Goal: Entertainment & Leisure: Consume media (video, audio)

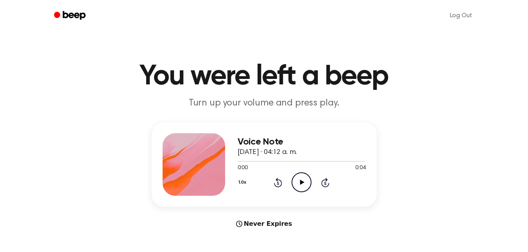
click at [304, 186] on icon "Play Audio" at bounding box center [301, 182] width 20 height 20
click at [280, 179] on icon "Rewind 5 seconds" at bounding box center [278, 182] width 9 height 10
click at [297, 180] on icon "Play Audio" at bounding box center [301, 182] width 20 height 20
click at [278, 178] on icon at bounding box center [278, 182] width 8 height 9
click at [303, 180] on icon "Play Audio" at bounding box center [301, 182] width 20 height 20
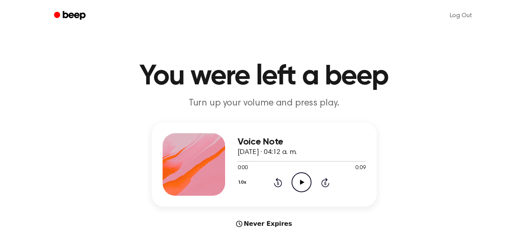
click at [299, 184] on icon "Play Audio" at bounding box center [301, 182] width 20 height 20
click at [277, 184] on icon "Rewind 5 seconds" at bounding box center [278, 182] width 9 height 10
click at [296, 186] on icon "Play Audio" at bounding box center [301, 182] width 20 height 20
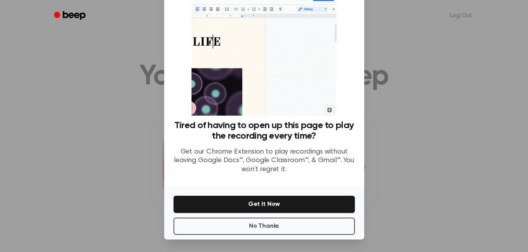
scroll to position [32, 0]
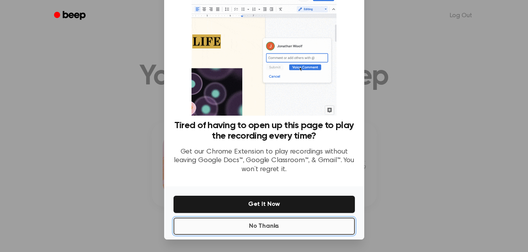
click at [321, 225] on button "No Thanks" at bounding box center [263, 226] width 181 height 17
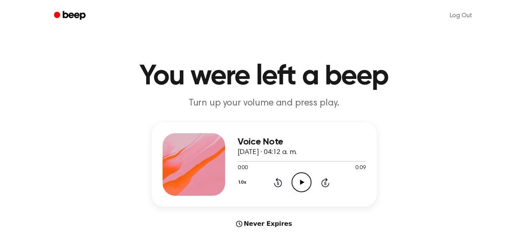
click at [303, 187] on icon "Play Audio" at bounding box center [301, 182] width 20 height 20
click at [277, 185] on icon "Rewind 5 seconds" at bounding box center [278, 182] width 9 height 10
click at [278, 180] on icon at bounding box center [278, 182] width 8 height 9
click at [278, 182] on icon "Rewind 5 seconds" at bounding box center [278, 182] width 9 height 10
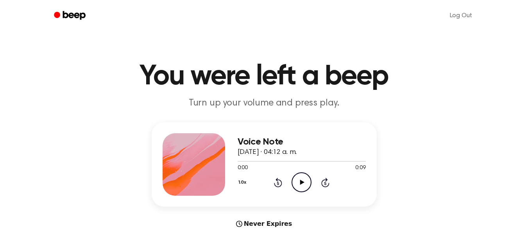
click at [278, 182] on icon "Rewind 5 seconds" at bounding box center [278, 182] width 9 height 10
click at [302, 182] on icon at bounding box center [302, 182] width 4 height 5
click at [280, 182] on icon "Rewind 5 seconds" at bounding box center [278, 182] width 9 height 10
click at [301, 182] on icon at bounding box center [302, 182] width 4 height 5
click at [277, 184] on icon "Rewind 5 seconds" at bounding box center [278, 182] width 9 height 10
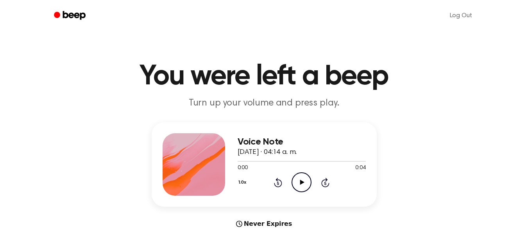
click at [300, 182] on icon at bounding box center [302, 182] width 4 height 5
click at [300, 181] on icon "Play Audio" at bounding box center [301, 182] width 20 height 20
click at [277, 184] on icon "Rewind 5 seconds" at bounding box center [278, 182] width 9 height 10
drag, startPoint x: 277, startPoint y: 184, endPoint x: 305, endPoint y: 182, distance: 28.2
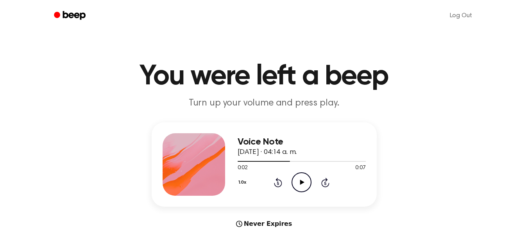
click at [305, 182] on div "1.0x Rewind 5 seconds Play Audio Skip 5 seconds" at bounding box center [302, 182] width 128 height 20
click at [305, 182] on icon "Play Audio" at bounding box center [301, 182] width 20 height 20
click at [277, 179] on icon at bounding box center [278, 182] width 8 height 9
click at [278, 183] on icon "Rewind 5 seconds" at bounding box center [278, 182] width 9 height 10
click at [276, 182] on icon "Rewind 5 seconds" at bounding box center [278, 182] width 9 height 10
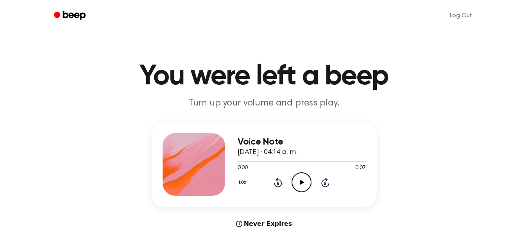
click at [276, 182] on icon "Rewind 5 seconds" at bounding box center [278, 182] width 9 height 10
click at [299, 180] on icon "Play Audio" at bounding box center [301, 182] width 20 height 20
click at [278, 180] on icon at bounding box center [278, 182] width 8 height 9
click at [299, 179] on icon "Play Audio" at bounding box center [301, 182] width 20 height 20
click at [277, 180] on icon at bounding box center [278, 182] width 8 height 9
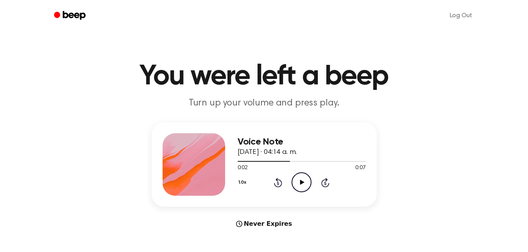
click at [306, 180] on icon "Play Audio" at bounding box center [301, 182] width 20 height 20
click at [303, 179] on icon "Play Audio" at bounding box center [301, 182] width 20 height 20
click at [278, 186] on icon at bounding box center [278, 182] width 8 height 9
drag, startPoint x: 279, startPoint y: 183, endPoint x: 303, endPoint y: 183, distance: 23.8
click at [303, 183] on div "1.0x Rewind 5 seconds Play Audio Skip 5 seconds" at bounding box center [302, 182] width 128 height 20
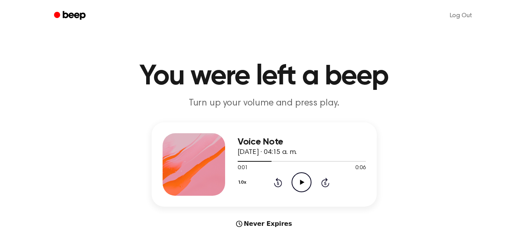
click at [303, 183] on icon at bounding box center [302, 182] width 4 height 5
click at [277, 185] on icon "Rewind 5 seconds" at bounding box center [278, 182] width 9 height 10
click at [298, 182] on icon "Play Audio" at bounding box center [301, 182] width 20 height 20
click at [279, 182] on icon at bounding box center [278, 183] width 2 height 3
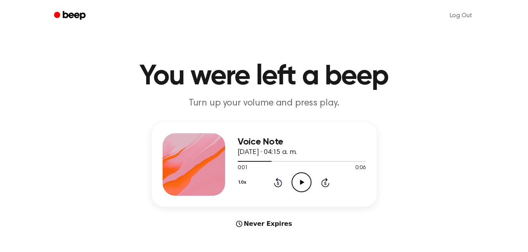
click at [298, 175] on icon "Play Audio" at bounding box center [301, 182] width 20 height 20
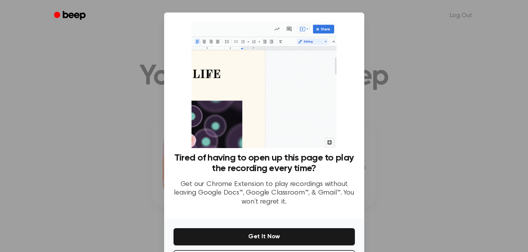
scroll to position [32, 0]
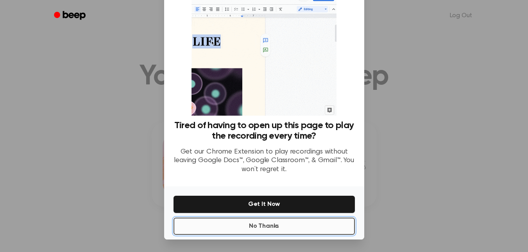
click at [309, 229] on button "No Thanks" at bounding box center [263, 226] width 181 height 17
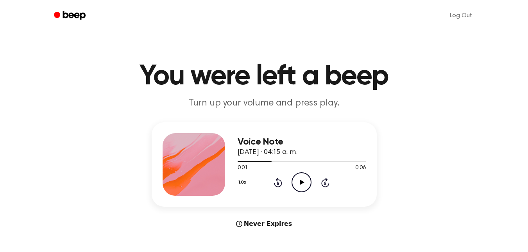
click at [304, 184] on icon "Play Audio" at bounding box center [301, 182] width 20 height 20
click at [281, 181] on icon at bounding box center [278, 182] width 8 height 9
click at [302, 180] on icon "Play Audio" at bounding box center [301, 182] width 20 height 20
click at [301, 184] on icon at bounding box center [302, 182] width 4 height 5
click at [276, 181] on icon "Rewind 5 seconds" at bounding box center [278, 182] width 9 height 10
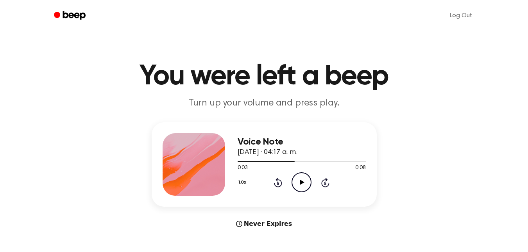
click at [276, 181] on icon "Rewind 5 seconds" at bounding box center [278, 182] width 9 height 10
click at [303, 184] on icon "Play Audio" at bounding box center [301, 182] width 20 height 20
click at [281, 182] on icon at bounding box center [278, 182] width 8 height 9
click at [300, 179] on icon "Play Audio" at bounding box center [301, 182] width 20 height 20
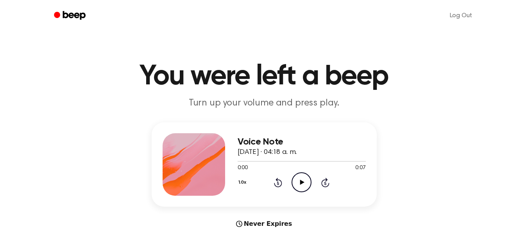
click at [298, 179] on icon "Play Audio" at bounding box center [301, 182] width 20 height 20
click at [275, 183] on icon at bounding box center [278, 182] width 8 height 9
click at [297, 181] on icon "Play Audio" at bounding box center [301, 182] width 20 height 20
click at [300, 182] on icon "Play Audio" at bounding box center [301, 182] width 20 height 20
click at [279, 182] on icon "Rewind 5 seconds" at bounding box center [278, 182] width 9 height 10
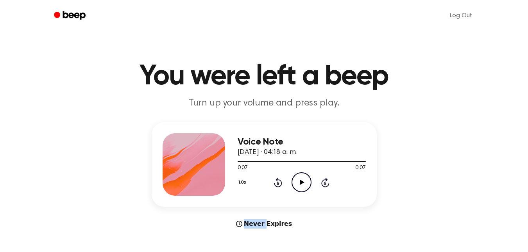
click at [279, 182] on icon "Rewind 5 seconds" at bounding box center [278, 182] width 9 height 10
click at [309, 175] on icon "Play Audio" at bounding box center [301, 182] width 20 height 20
click at [275, 181] on icon "Rewind 5 seconds" at bounding box center [278, 182] width 9 height 10
drag, startPoint x: 275, startPoint y: 181, endPoint x: 281, endPoint y: 184, distance: 7.2
click at [281, 184] on icon "Rewind 5 seconds" at bounding box center [278, 182] width 9 height 10
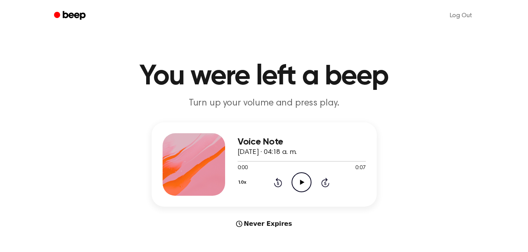
drag, startPoint x: 281, startPoint y: 184, endPoint x: 301, endPoint y: 182, distance: 20.5
click at [301, 182] on div "1.0x Rewind 5 seconds Play Audio Skip 5 seconds" at bounding box center [302, 182] width 128 height 20
click at [301, 182] on icon at bounding box center [302, 182] width 4 height 5
click at [274, 181] on icon "Rewind 5 seconds" at bounding box center [278, 182] width 9 height 10
click at [300, 179] on icon "Play Audio" at bounding box center [301, 182] width 20 height 20
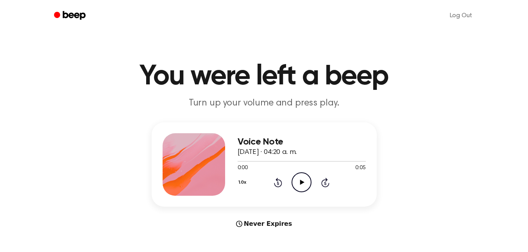
click at [301, 184] on icon at bounding box center [302, 182] width 4 height 5
click at [277, 185] on div "1.0x Rewind 5 seconds Play Audio Skip 5 seconds" at bounding box center [302, 182] width 128 height 20
click at [277, 185] on icon "Rewind 5 seconds" at bounding box center [278, 182] width 9 height 10
click at [306, 182] on icon "Play Audio" at bounding box center [301, 182] width 20 height 20
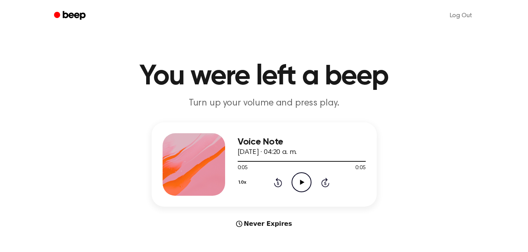
click at [278, 181] on icon at bounding box center [278, 182] width 8 height 9
drag, startPoint x: 278, startPoint y: 181, endPoint x: 297, endPoint y: 181, distance: 19.6
click at [297, 181] on div "1.0x Rewind 5 seconds Play Audio Skip 5 seconds" at bounding box center [302, 182] width 128 height 20
click at [297, 181] on icon "Play Audio" at bounding box center [301, 182] width 20 height 20
click at [302, 182] on icon at bounding box center [302, 182] width 4 height 5
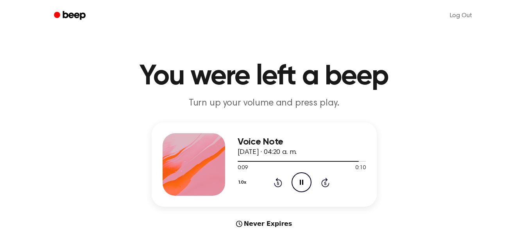
click at [282, 181] on icon "Rewind 5 seconds" at bounding box center [278, 182] width 9 height 10
click at [277, 182] on icon "Rewind 5 seconds" at bounding box center [278, 182] width 9 height 10
click at [295, 182] on icon "Play Audio" at bounding box center [301, 182] width 20 height 20
click at [275, 179] on icon "Rewind 5 seconds" at bounding box center [278, 182] width 9 height 10
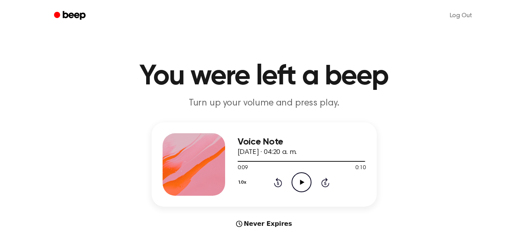
click at [275, 179] on icon "Rewind 5 seconds" at bounding box center [278, 182] width 9 height 10
click at [301, 182] on icon at bounding box center [302, 182] width 4 height 5
click at [304, 182] on icon at bounding box center [302, 182] width 4 height 5
click at [279, 181] on icon "Rewind 5 seconds" at bounding box center [278, 182] width 9 height 10
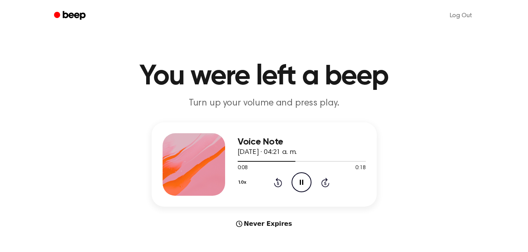
click at [279, 181] on icon "Rewind 5 seconds" at bounding box center [278, 182] width 9 height 10
click at [281, 179] on icon "Rewind 5 seconds" at bounding box center [278, 182] width 9 height 10
click at [277, 179] on icon at bounding box center [278, 182] width 8 height 9
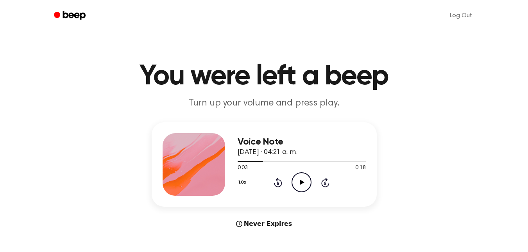
click at [277, 179] on icon at bounding box center [278, 182] width 8 height 9
click at [293, 180] on icon "Play Audio" at bounding box center [301, 182] width 20 height 20
click at [275, 179] on icon at bounding box center [278, 182] width 8 height 9
click at [301, 187] on icon "Play Audio" at bounding box center [301, 182] width 20 height 20
click at [278, 181] on icon "Rewind 5 seconds" at bounding box center [278, 182] width 9 height 10
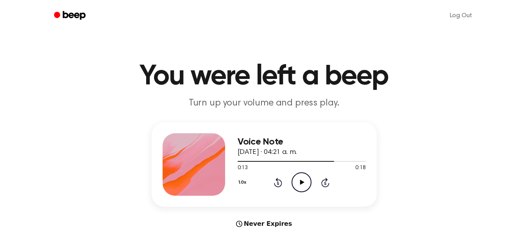
click at [278, 181] on icon "Rewind 5 seconds" at bounding box center [278, 182] width 9 height 10
click at [304, 189] on icon "Play Audio" at bounding box center [301, 182] width 20 height 20
click at [275, 179] on icon "Rewind 5 seconds" at bounding box center [278, 182] width 9 height 10
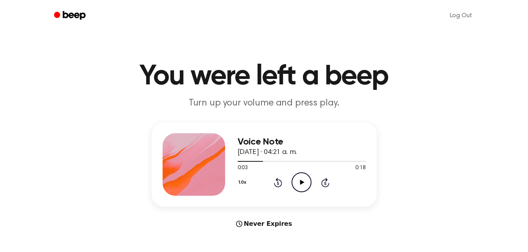
click at [275, 179] on icon "Rewind 5 seconds" at bounding box center [278, 182] width 9 height 10
click at [304, 180] on icon "Play Audio" at bounding box center [301, 182] width 20 height 20
click at [296, 179] on icon "Play Audio" at bounding box center [301, 182] width 20 height 20
click at [277, 183] on icon "Rewind 5 seconds" at bounding box center [278, 182] width 9 height 10
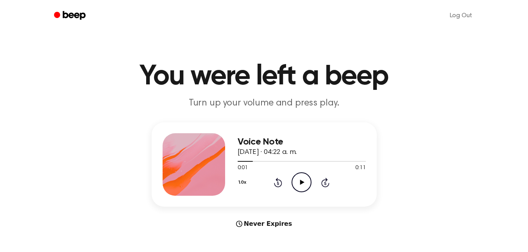
click at [299, 184] on icon "Play Audio" at bounding box center [301, 182] width 20 height 20
click at [280, 180] on icon at bounding box center [278, 182] width 8 height 9
click at [297, 181] on icon "Play Audio" at bounding box center [301, 182] width 20 height 20
click at [305, 188] on icon "Play Audio" at bounding box center [301, 182] width 20 height 20
click at [303, 181] on icon "Play Audio" at bounding box center [301, 182] width 20 height 20
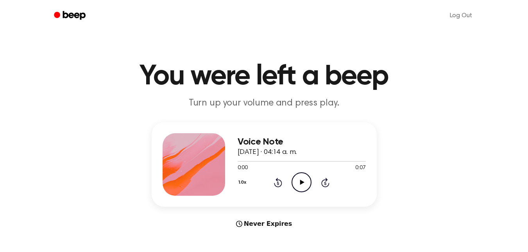
click at [304, 182] on icon at bounding box center [302, 182] width 4 height 5
click at [279, 179] on icon at bounding box center [278, 182] width 8 height 9
click at [291, 178] on icon "Play Audio" at bounding box center [301, 182] width 20 height 20
